Goal: Task Accomplishment & Management: Manage account settings

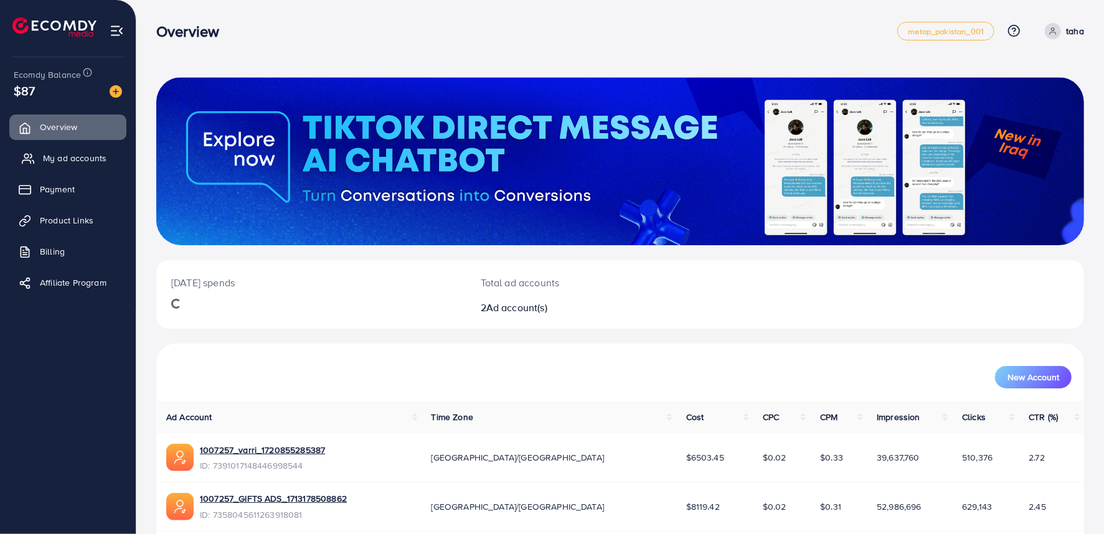
click at [65, 150] on link "My ad accounts" at bounding box center [67, 158] width 117 height 25
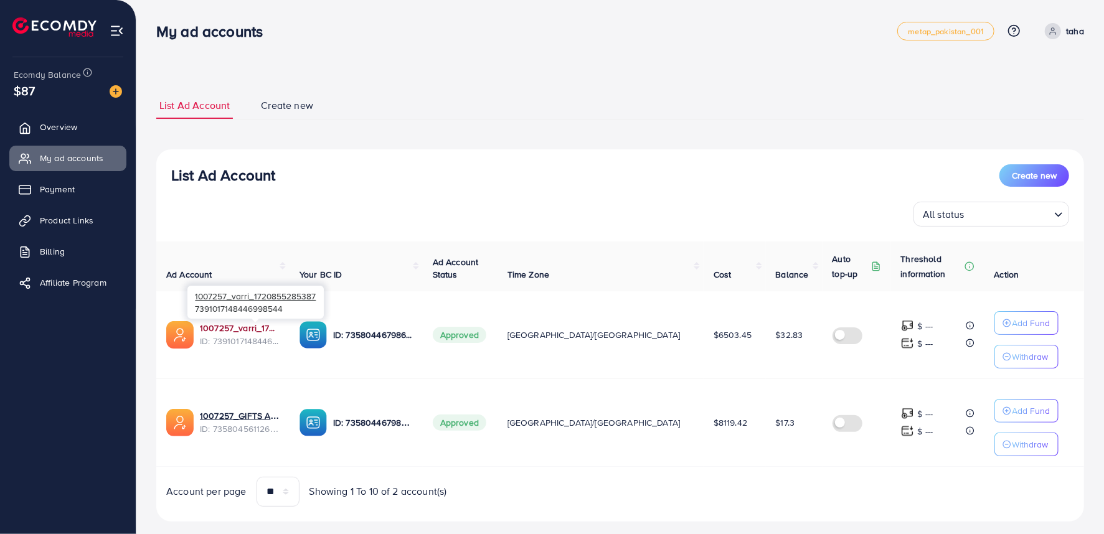
click at [280, 332] on link "1007257_varri_1720855285387" at bounding box center [240, 328] width 80 height 12
click at [58, 127] on span "Overview" at bounding box center [61, 127] width 37 height 12
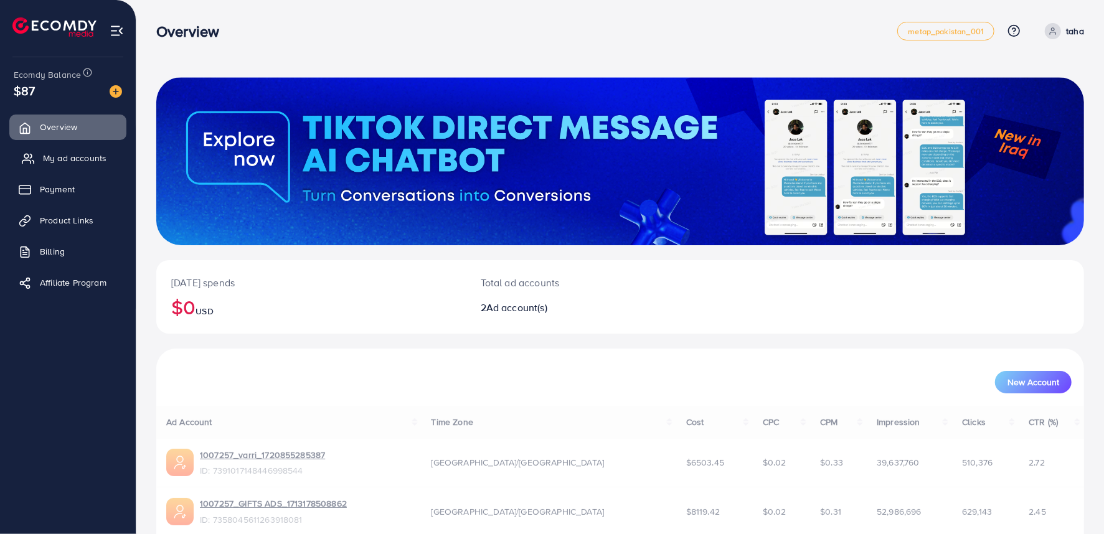
click at [54, 158] on span "My ad accounts" at bounding box center [75, 158] width 64 height 12
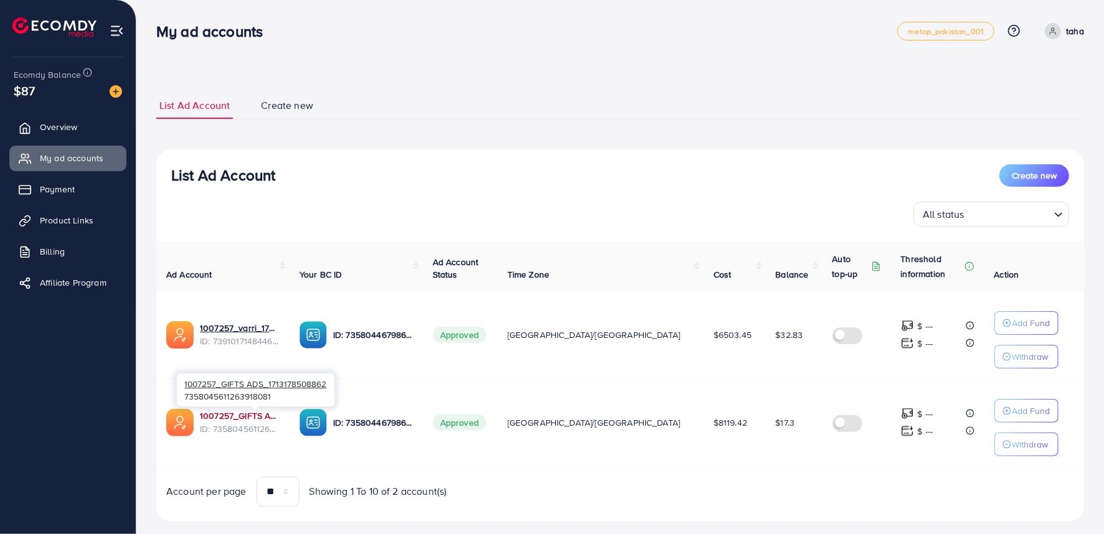
click at [260, 420] on link "1007257_GIFTS ADS_1713178508862" at bounding box center [240, 416] width 80 height 12
click at [100, 133] on link "Overview" at bounding box center [67, 127] width 117 height 25
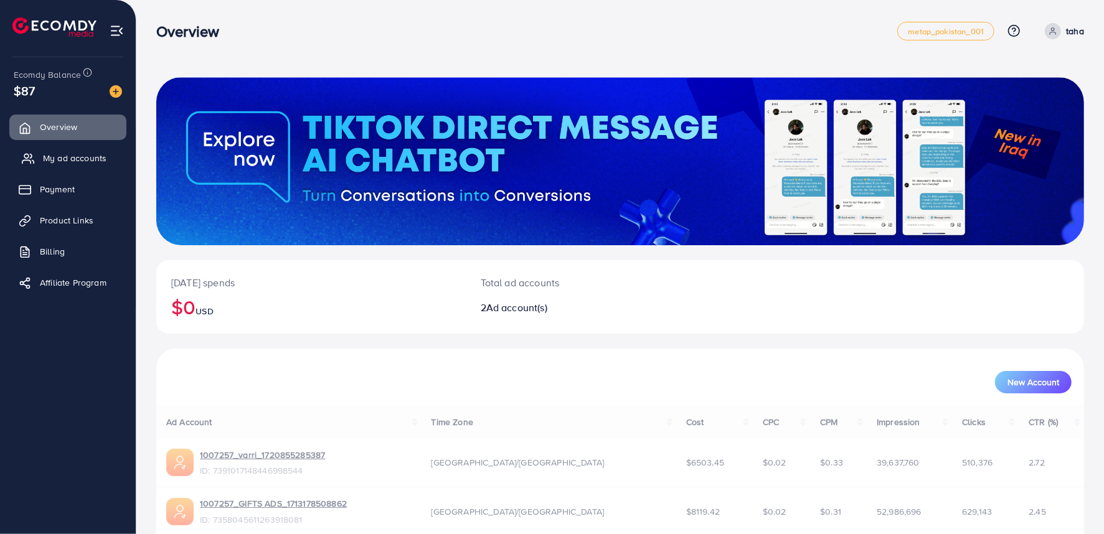
click at [80, 152] on span "My ad accounts" at bounding box center [75, 158] width 64 height 12
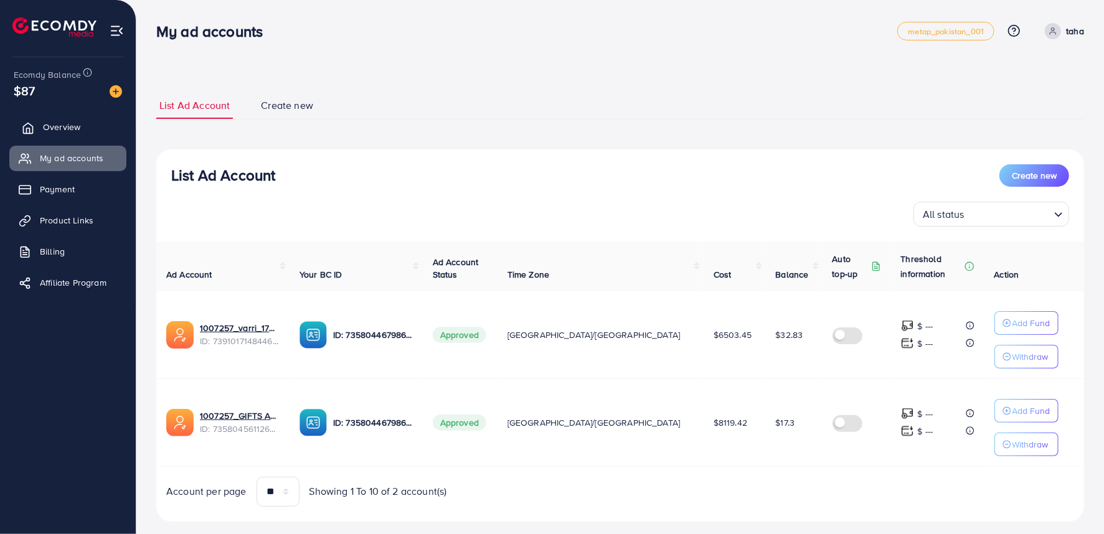
click at [75, 120] on link "Overview" at bounding box center [67, 127] width 117 height 25
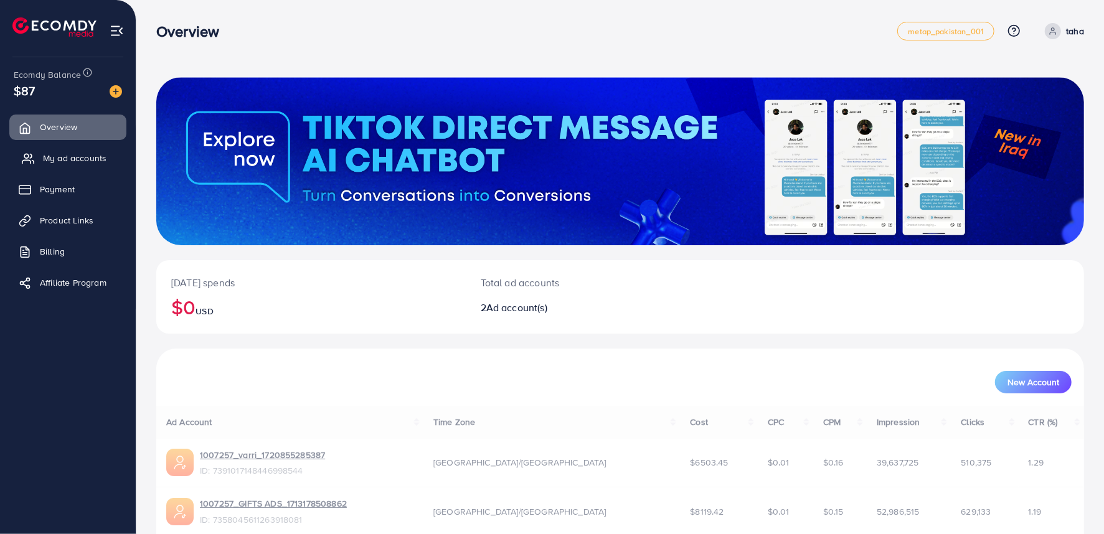
click at [85, 166] on link "My ad accounts" at bounding box center [67, 158] width 117 height 25
